Goal: Browse casually: Explore the website without a specific task or goal

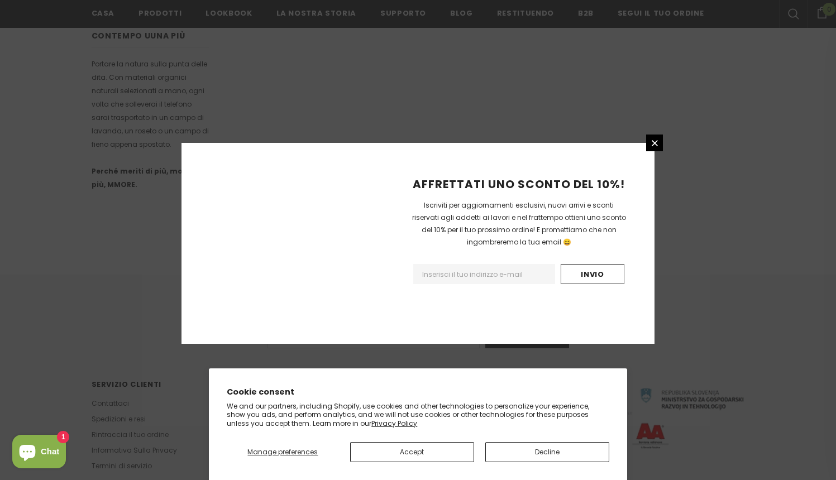
scroll to position [664, 0]
